Goal: Information Seeking & Learning: Learn about a topic

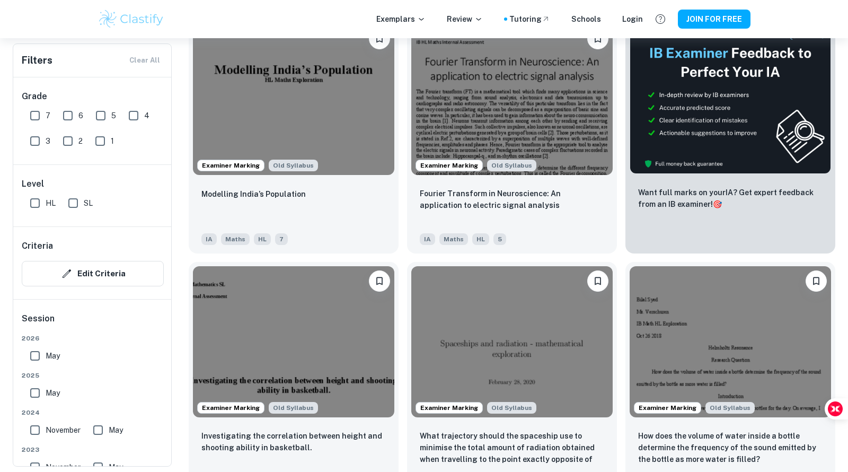
click at [35, 116] on input "7" at bounding box center [34, 115] width 21 height 21
checkbox input "true"
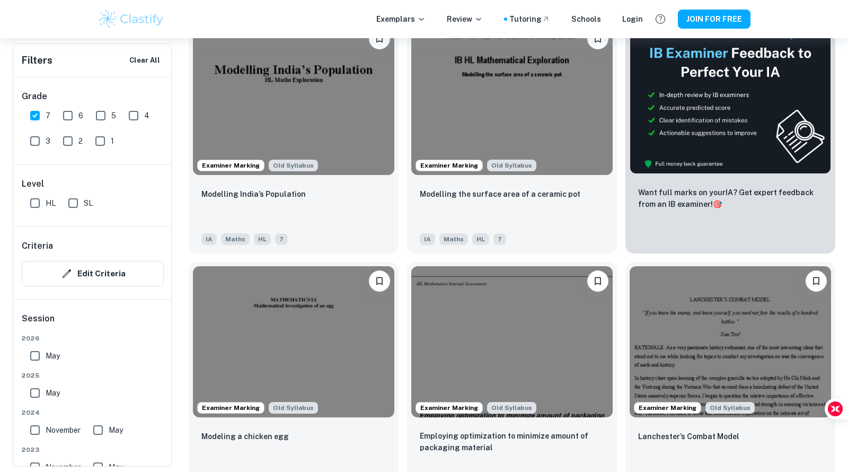
click at [37, 198] on input "HL" at bounding box center [34, 202] width 21 height 21
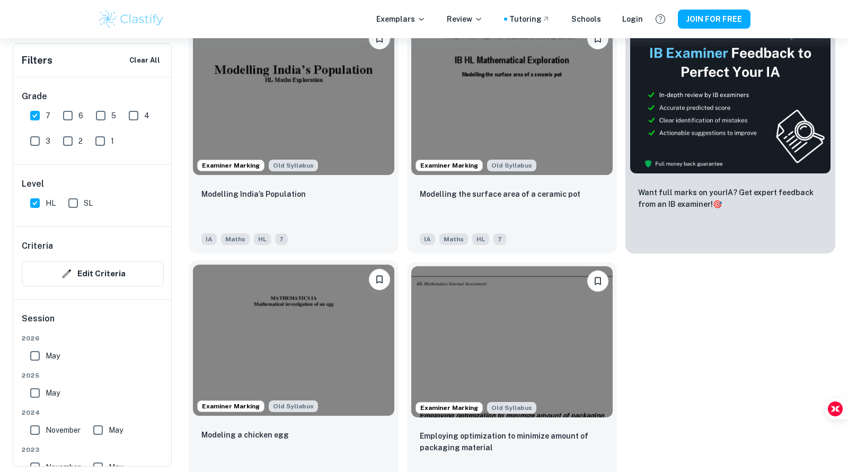
scroll to position [404, 0]
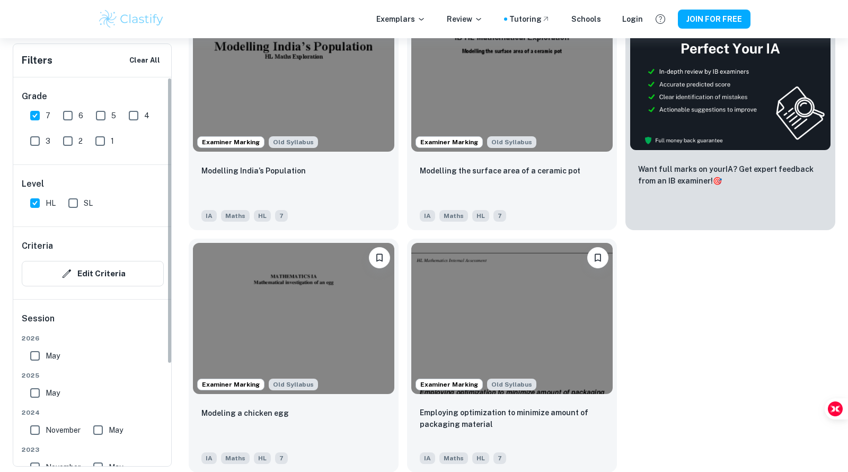
click at [37, 204] on input "HL" at bounding box center [34, 202] width 21 height 21
checkbox input "false"
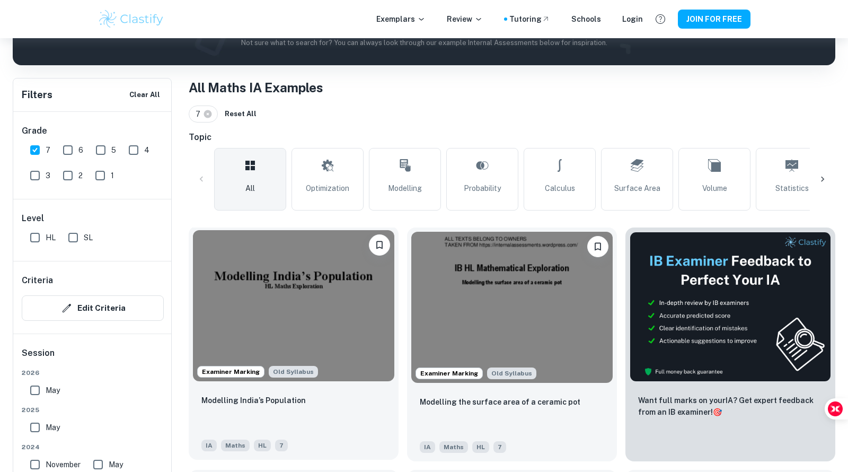
scroll to position [228, 0]
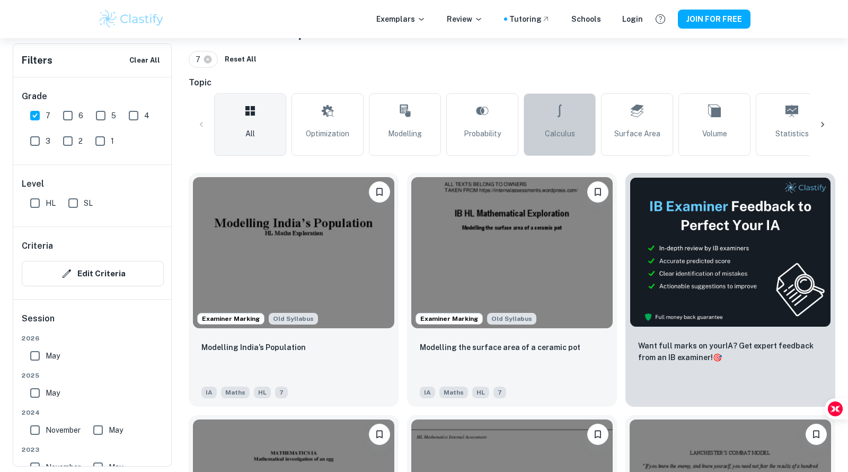
click at [569, 108] on link "Calculus" at bounding box center [560, 124] width 72 height 63
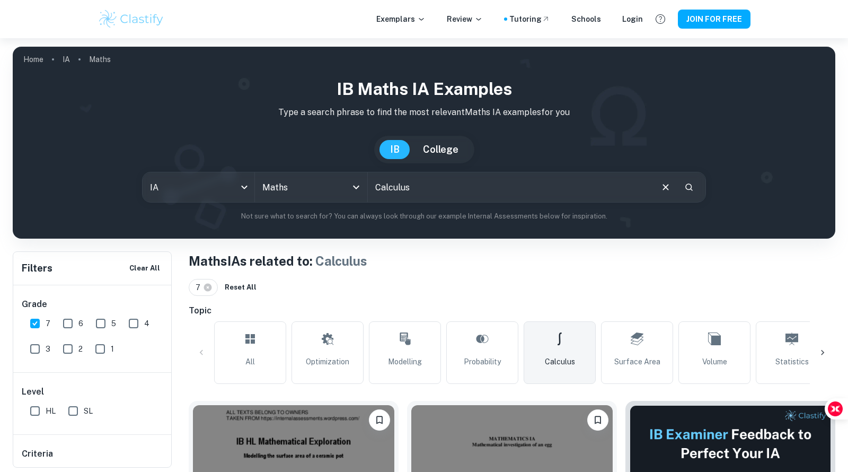
click at [424, 193] on input "text" at bounding box center [510, 187] width 284 height 30
click at [660, 187] on icon "Clear" at bounding box center [666, 187] width 12 height 12
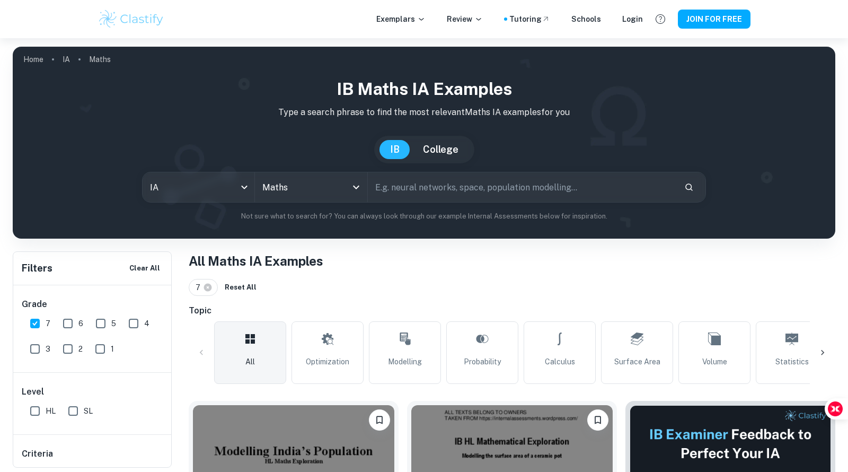
click at [579, 190] on input "text" at bounding box center [522, 187] width 308 height 30
type input "stock"
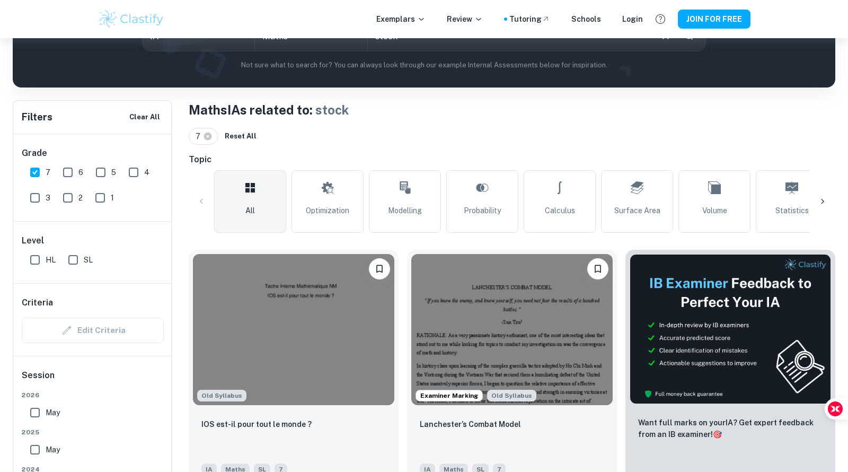
scroll to position [239, 0]
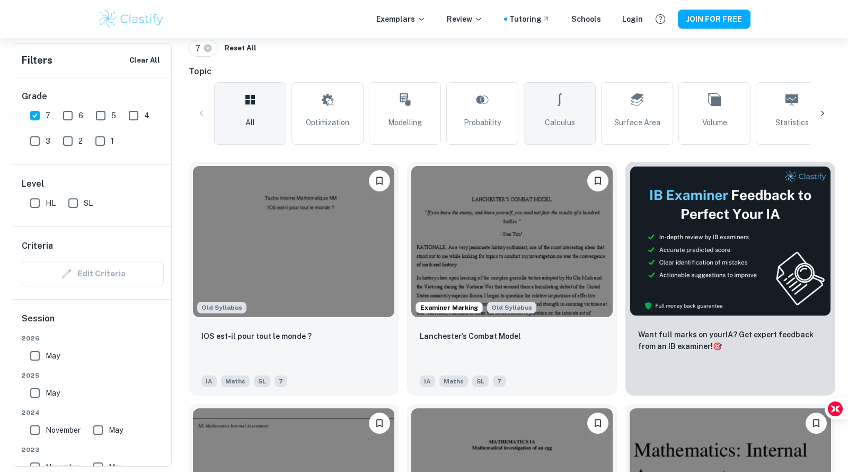
click at [561, 112] on link "Calculus" at bounding box center [560, 113] width 72 height 63
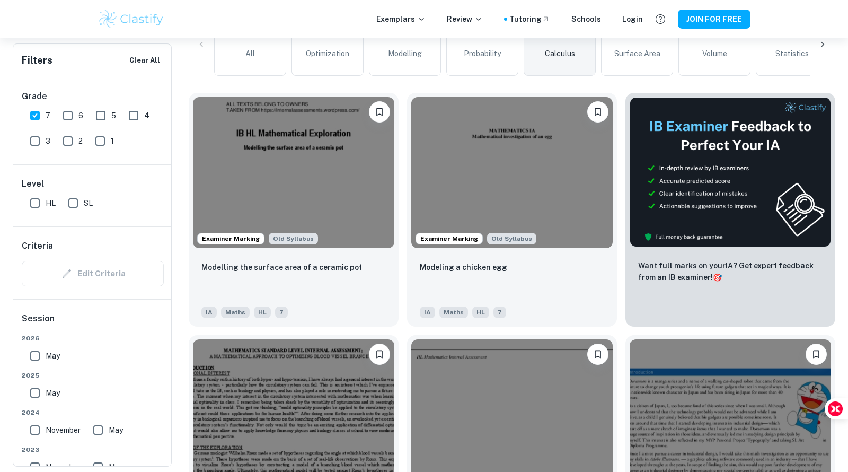
scroll to position [342, 0]
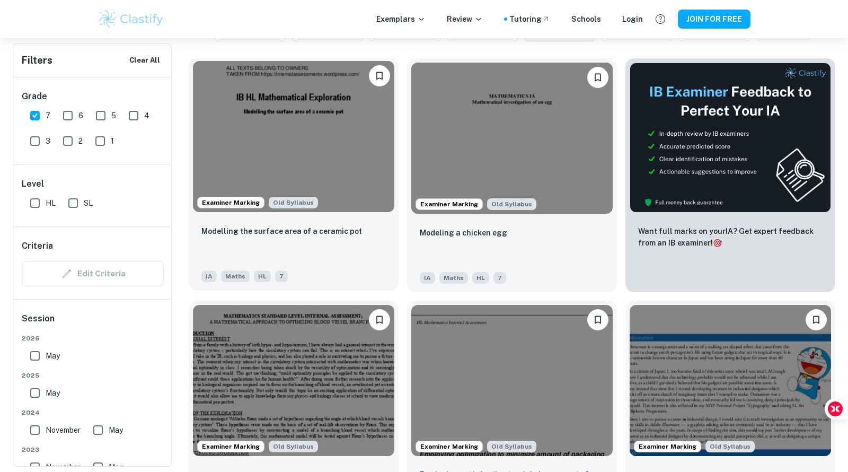
click at [341, 145] on img at bounding box center [293, 136] width 201 height 151
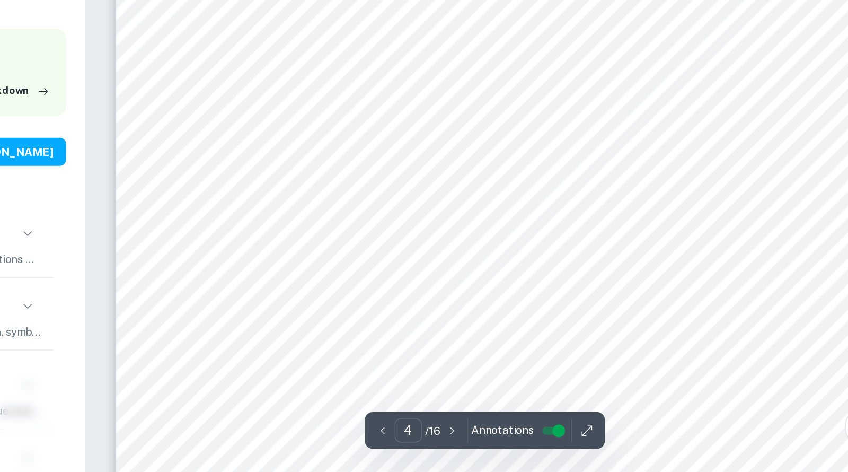
scroll to position [2535, 0]
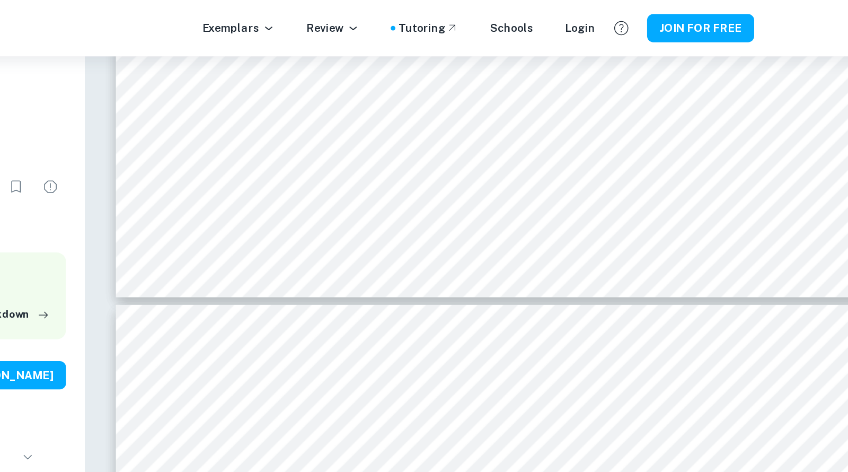
type input "3"
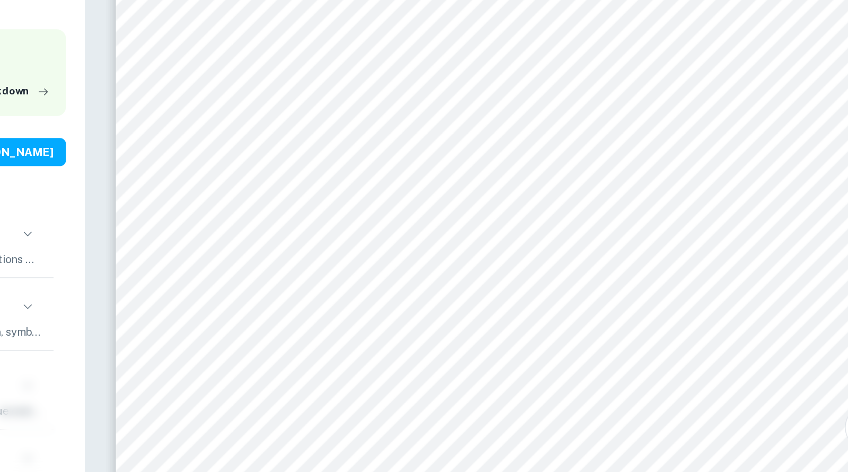
scroll to position [1604, 0]
